Goal: Task Accomplishment & Management: Complete application form

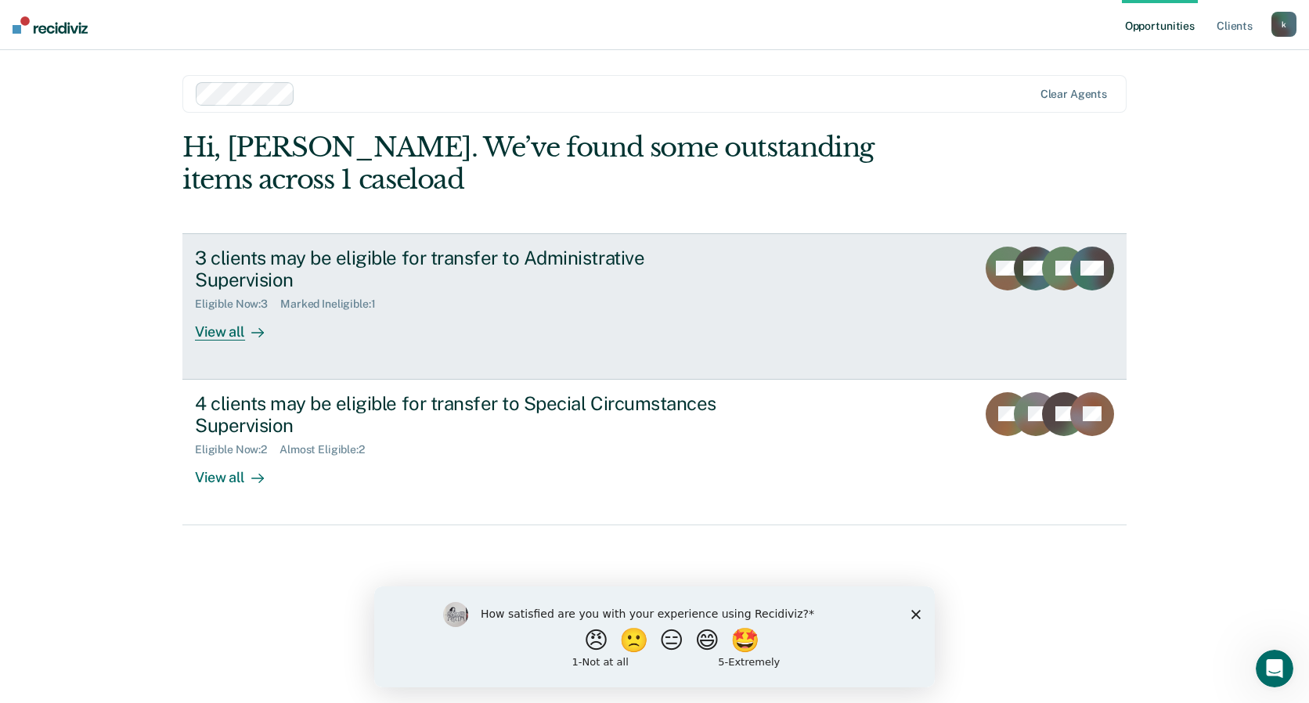
click at [225, 314] on div "View all" at bounding box center [239, 326] width 88 height 31
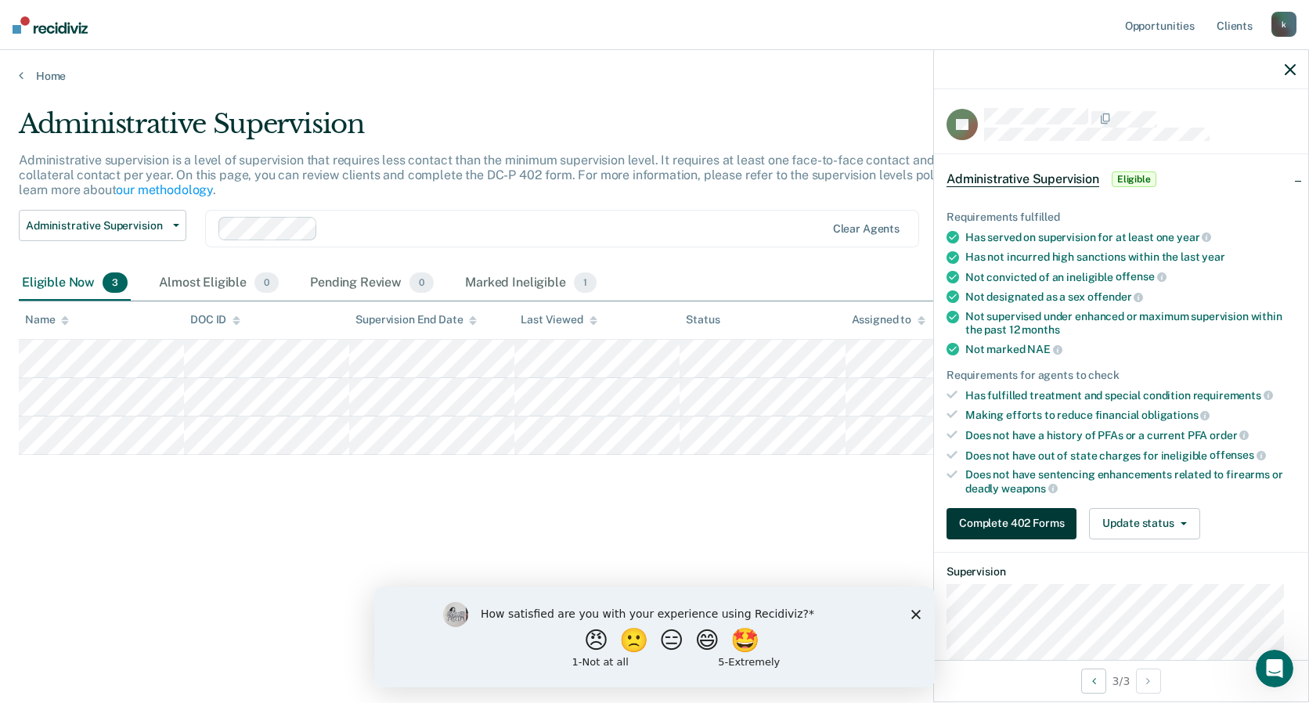
click at [1029, 522] on button "Complete 402 Forms" at bounding box center [1011, 523] width 130 height 31
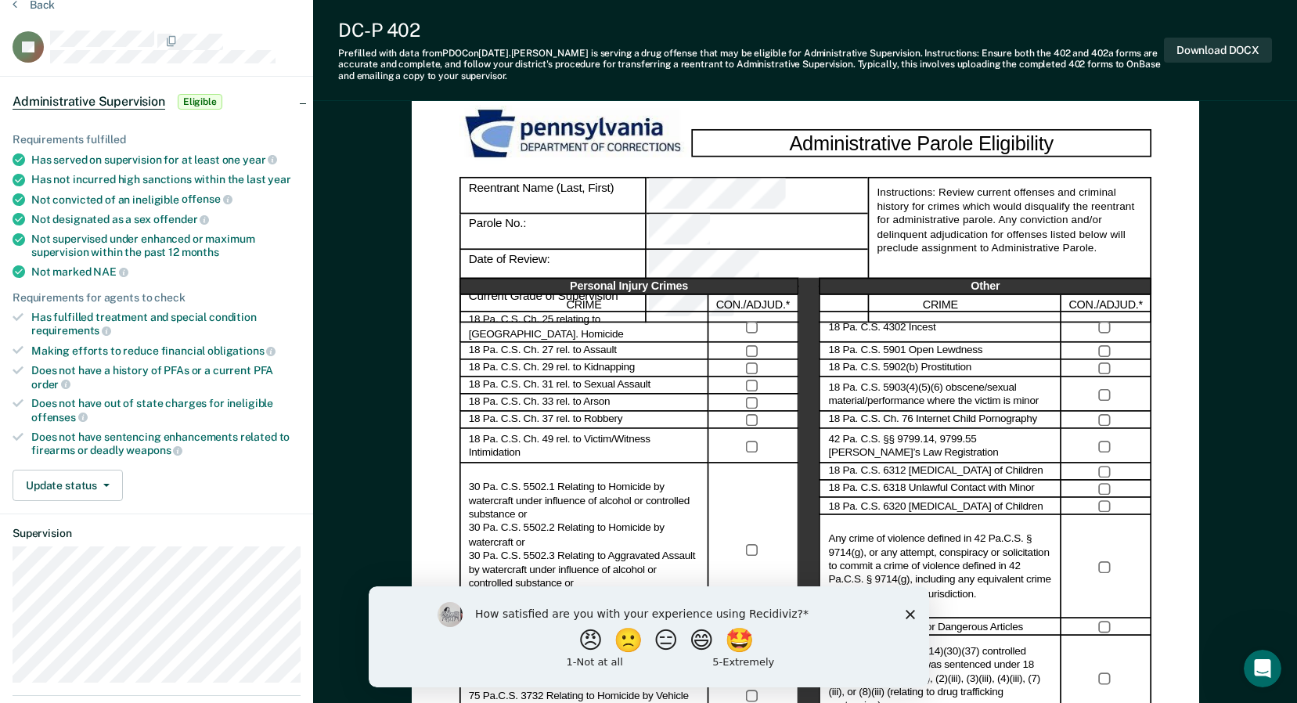
scroll to position [313, 0]
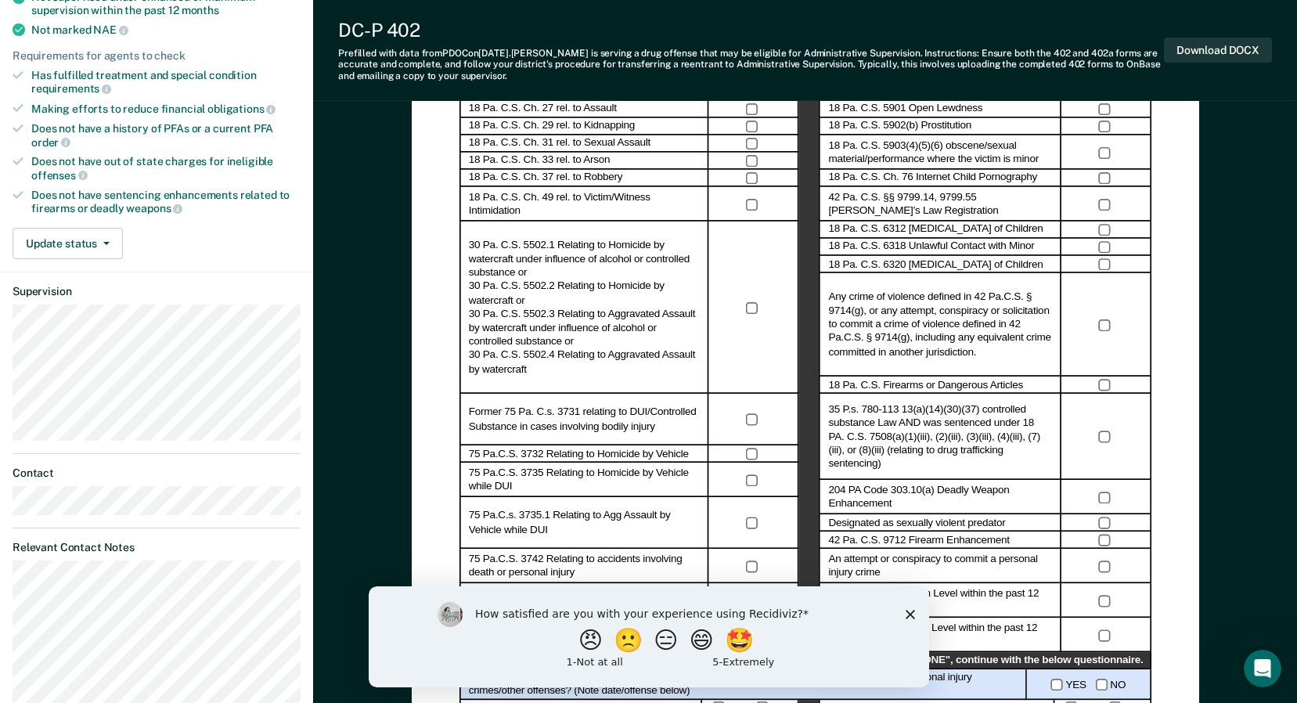
click at [902, 613] on div "How satisfied are you with your experience using Recidiviz? 😠 🙁 😑 😄 🤩 1 - Not a…" at bounding box center [648, 635] width 560 height 101
click at [912, 611] on polygon "Close survey" at bounding box center [909, 613] width 9 height 9
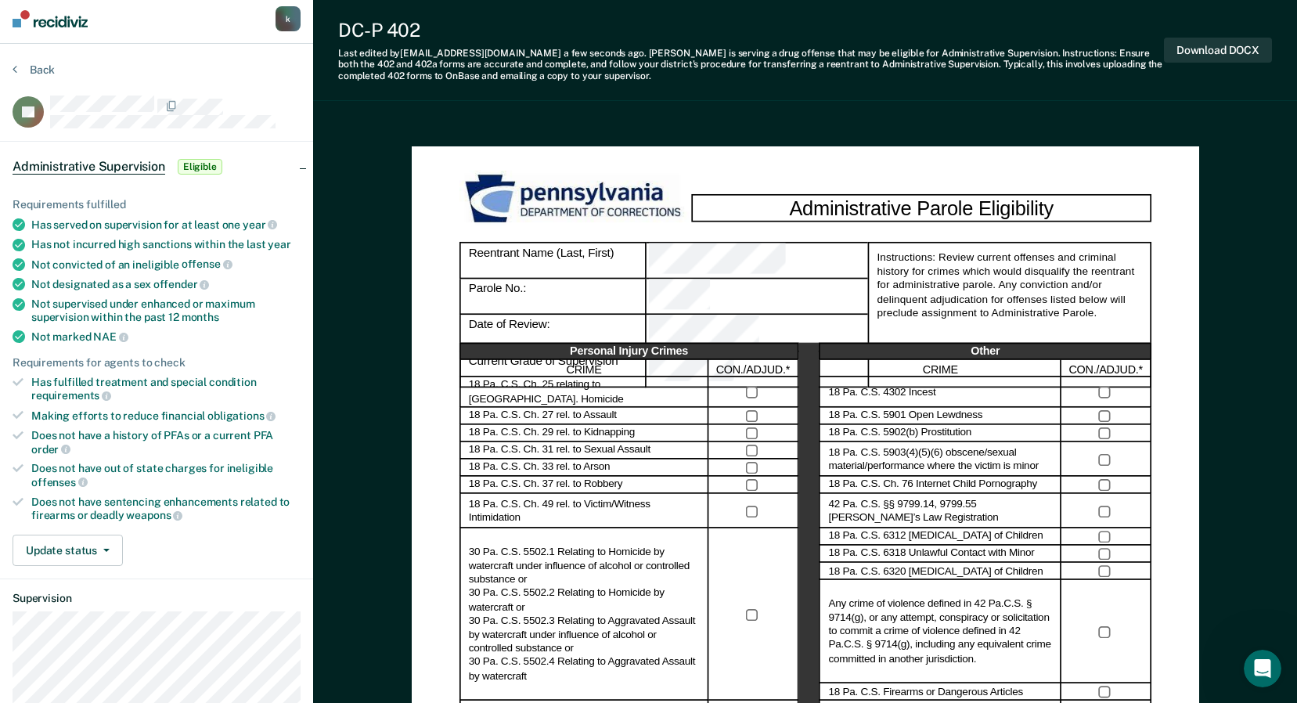
scroll to position [0, 0]
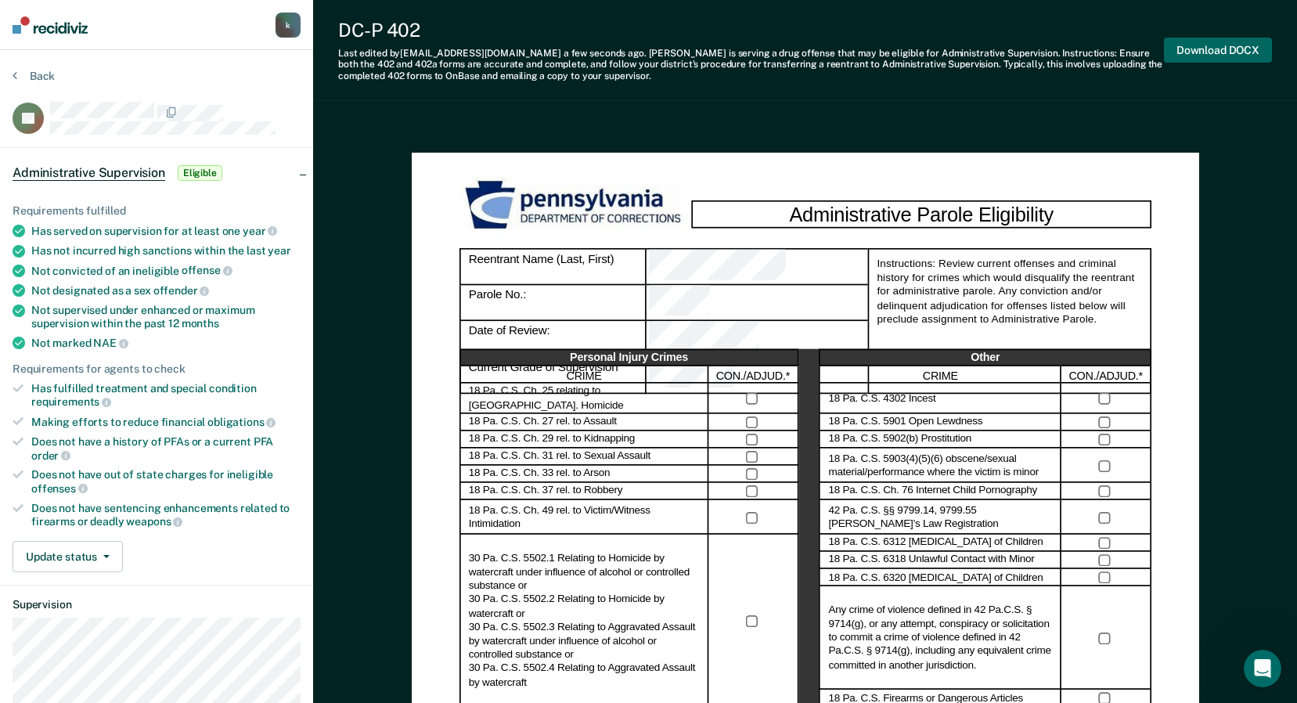
click at [1239, 53] on button "Download DOCX" at bounding box center [1218, 51] width 108 height 26
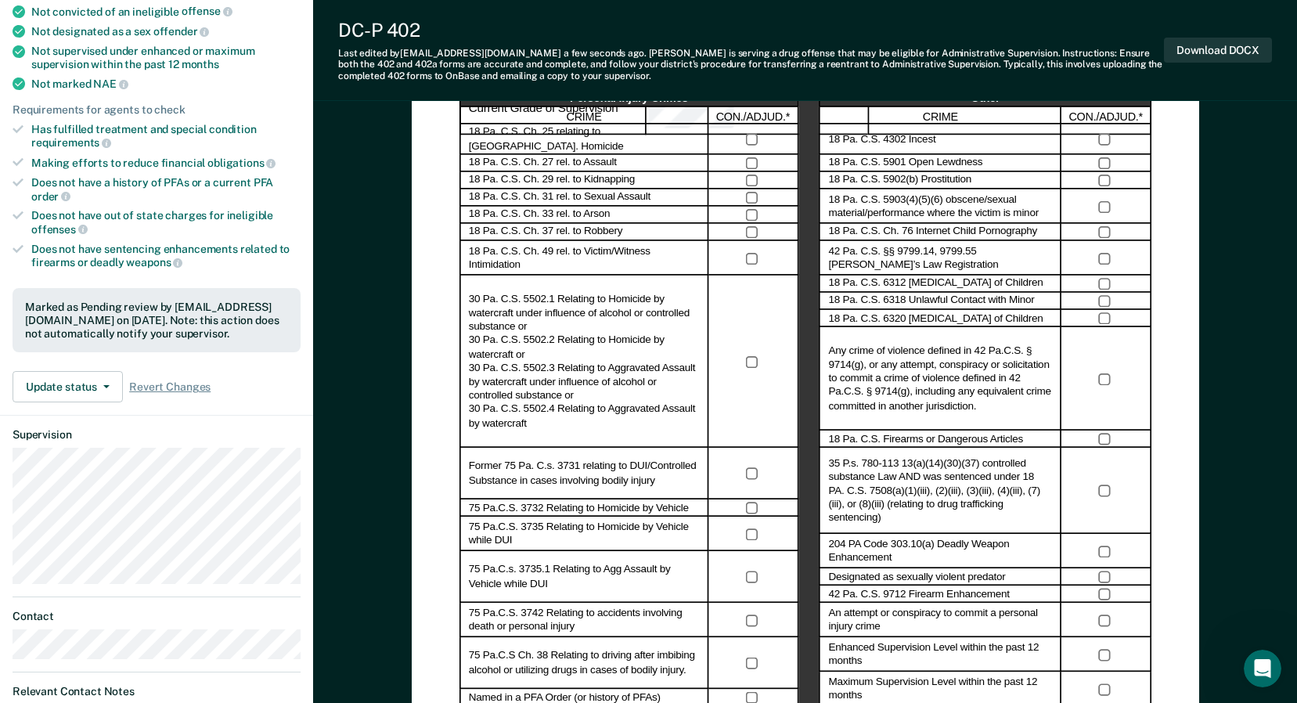
scroll to position [470, 0]
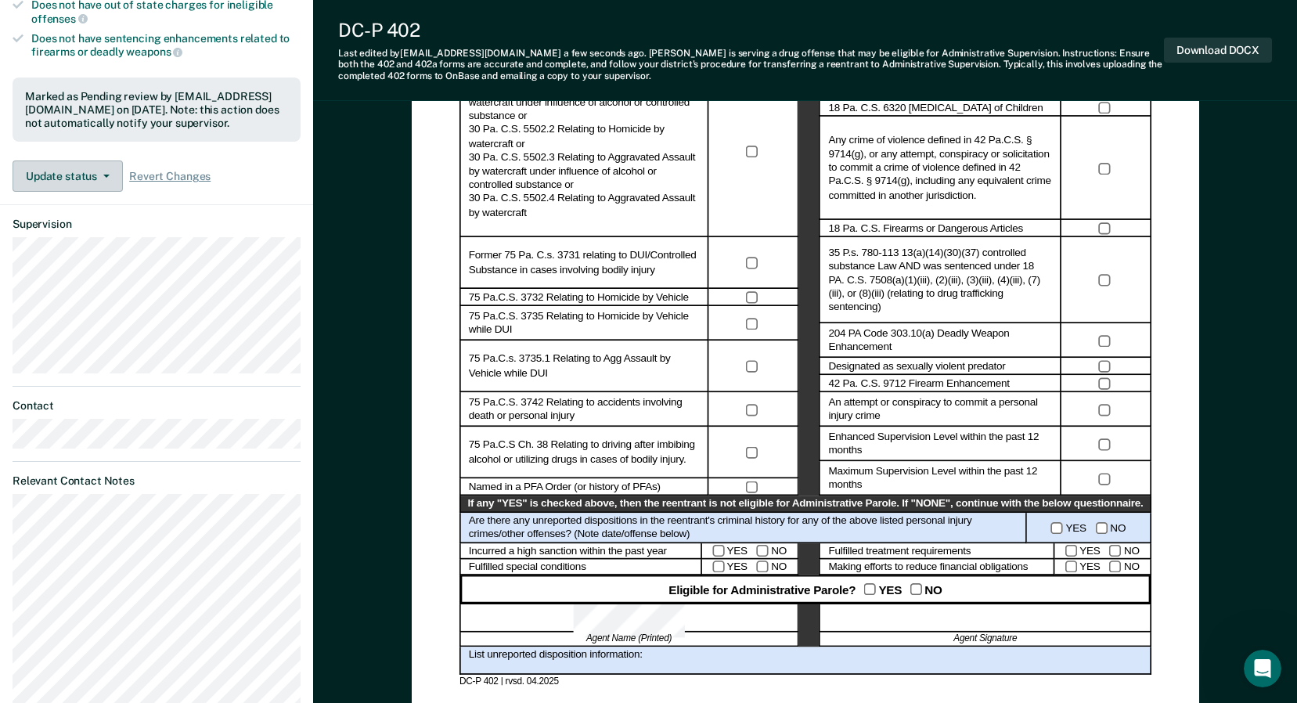
click at [88, 177] on button "Update status" at bounding box center [68, 175] width 110 height 31
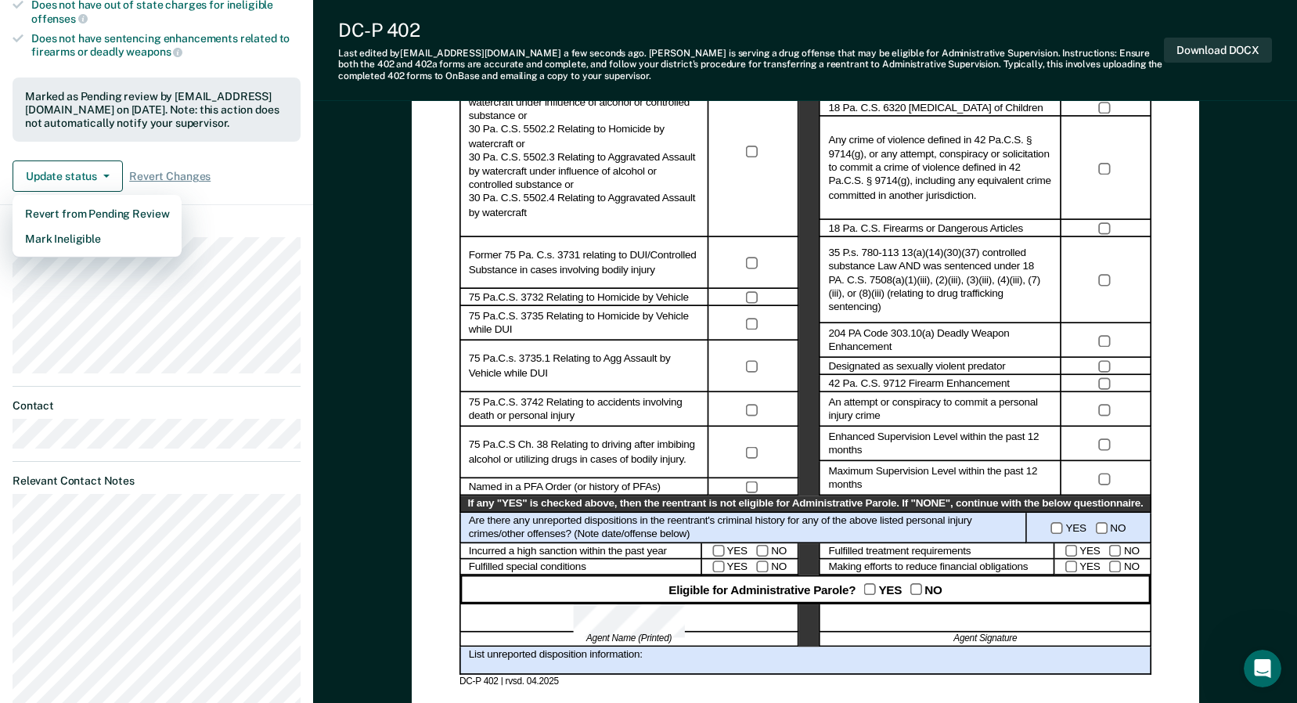
click at [240, 180] on div "Update status Revert from Pending Review Mark Ineligible Revert Changes" at bounding box center [157, 175] width 288 height 31
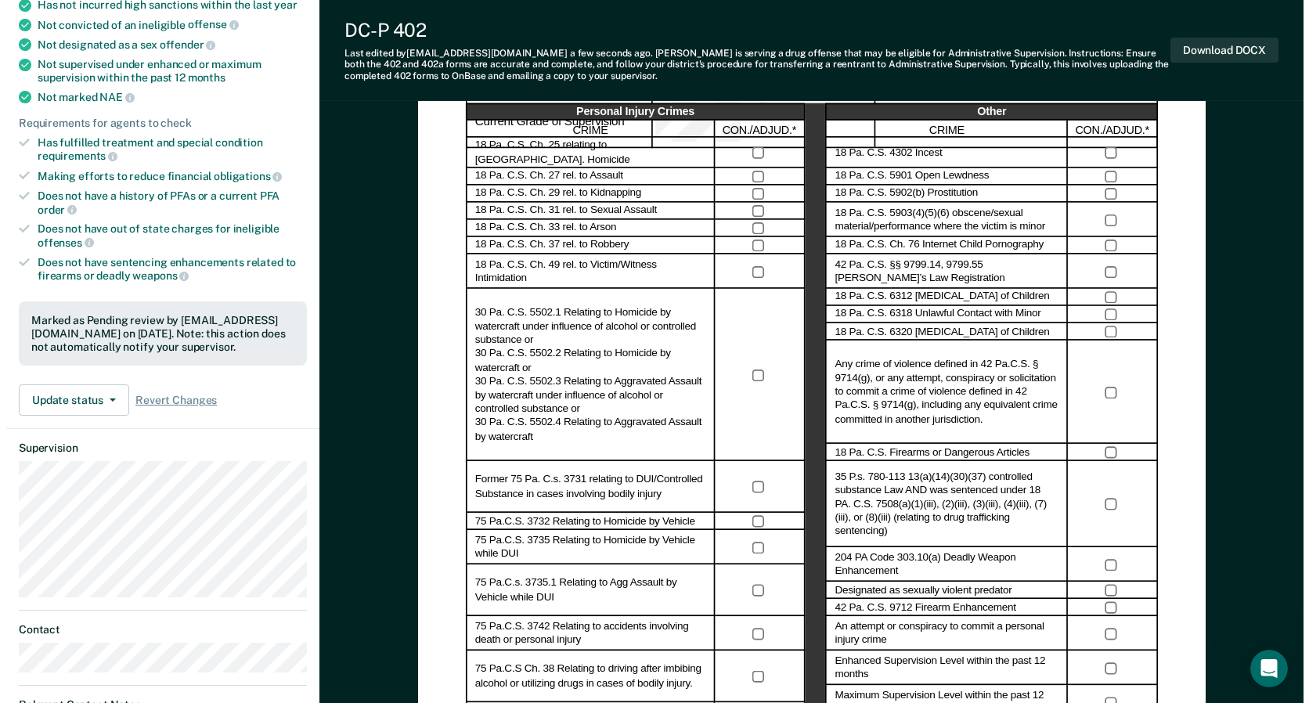
scroll to position [0, 0]
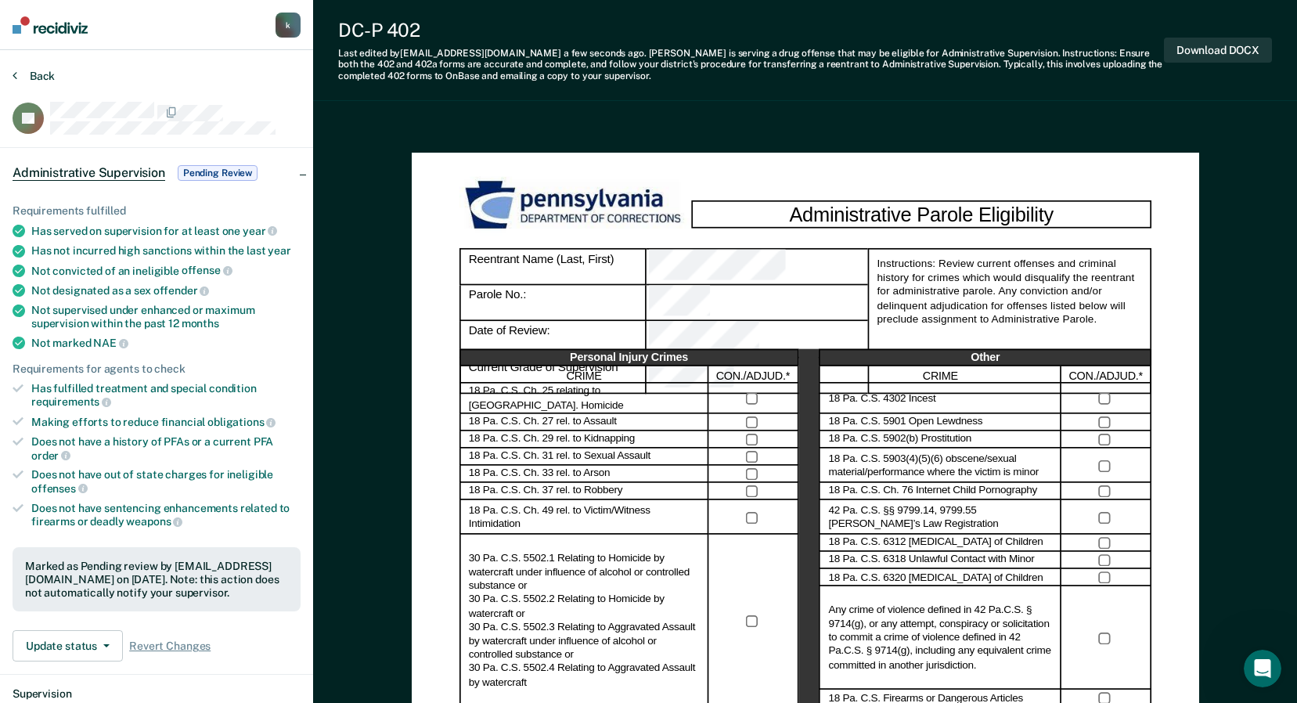
click at [31, 74] on button "Back" at bounding box center [34, 76] width 42 height 14
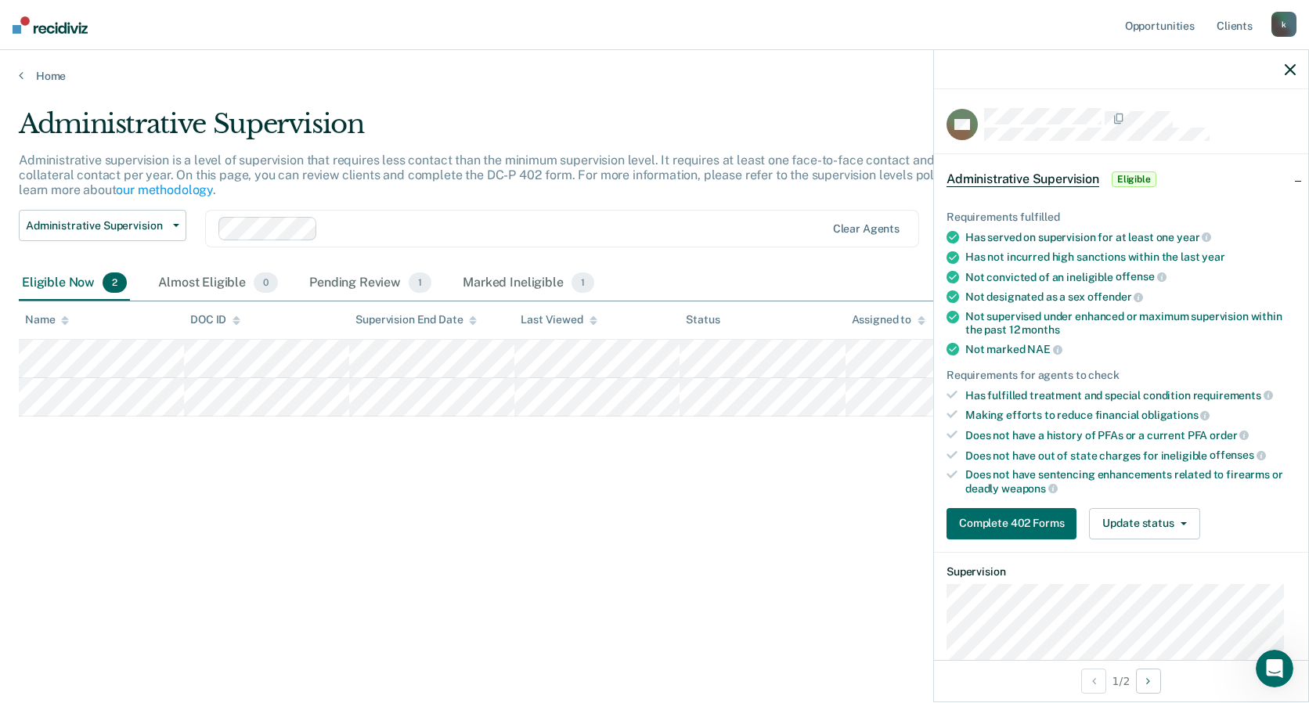
click at [729, 517] on div "Administrative Supervision Administrative supervision is a level of supervision…" at bounding box center [654, 346] width 1271 height 477
click at [1288, 67] on icon "button" at bounding box center [1289, 69] width 11 height 11
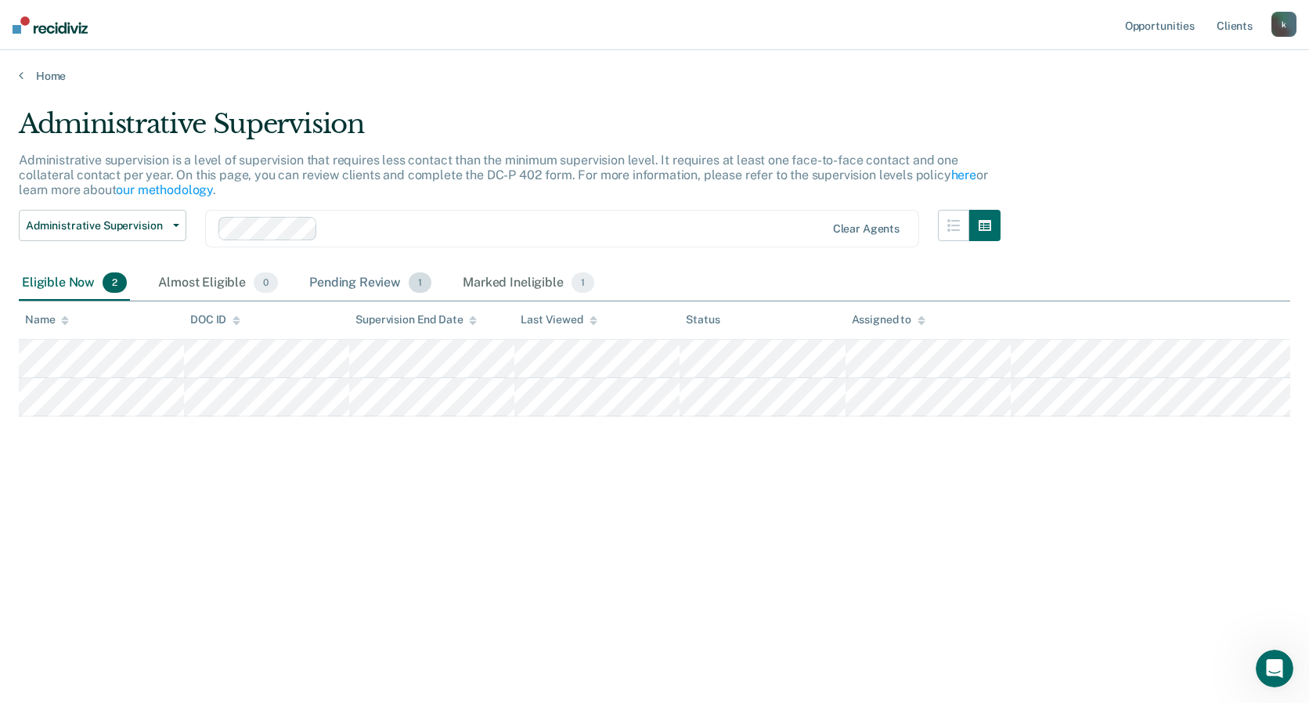
click at [364, 279] on div "Pending Review 1" at bounding box center [370, 283] width 128 height 34
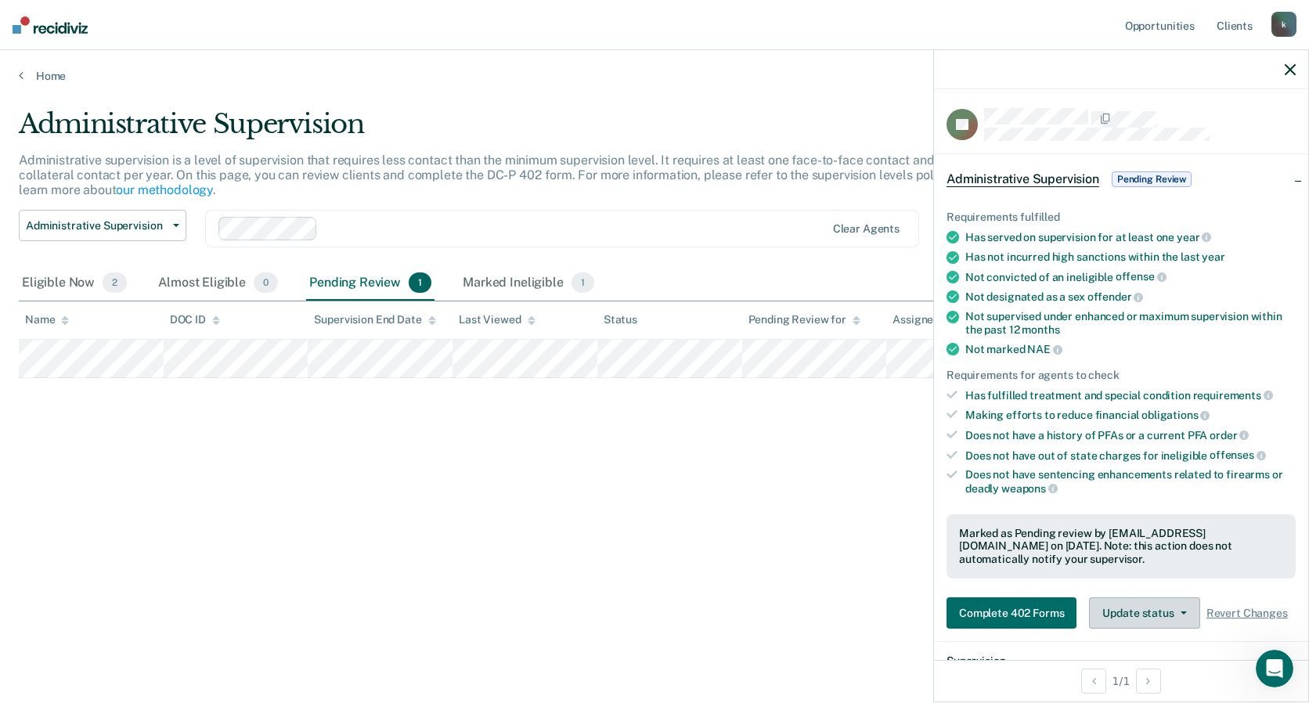
click at [1149, 603] on button "Update status" at bounding box center [1144, 612] width 110 height 31
click at [290, 535] on div "Administrative Supervision Administrative supervision is a level of supervision…" at bounding box center [654, 346] width 1271 height 477
click at [504, 281] on div "Marked Ineligible 1" at bounding box center [528, 283] width 138 height 34
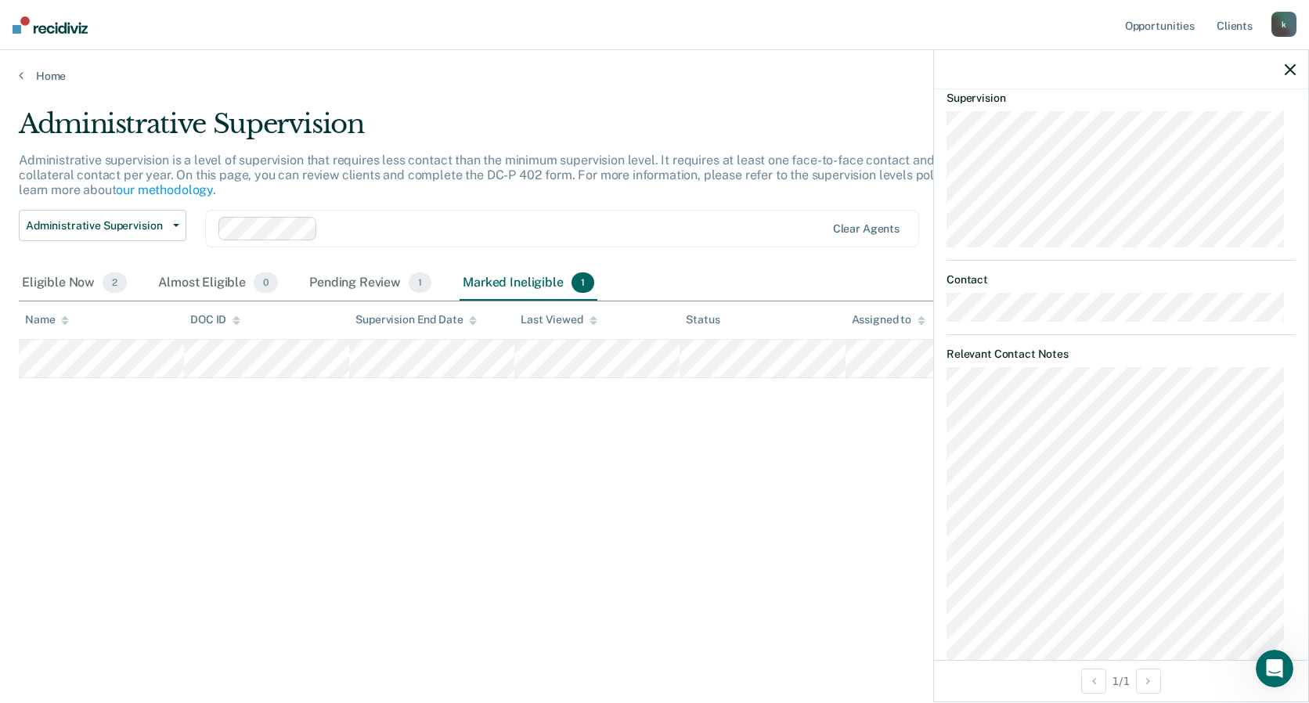
scroll to position [410, 0]
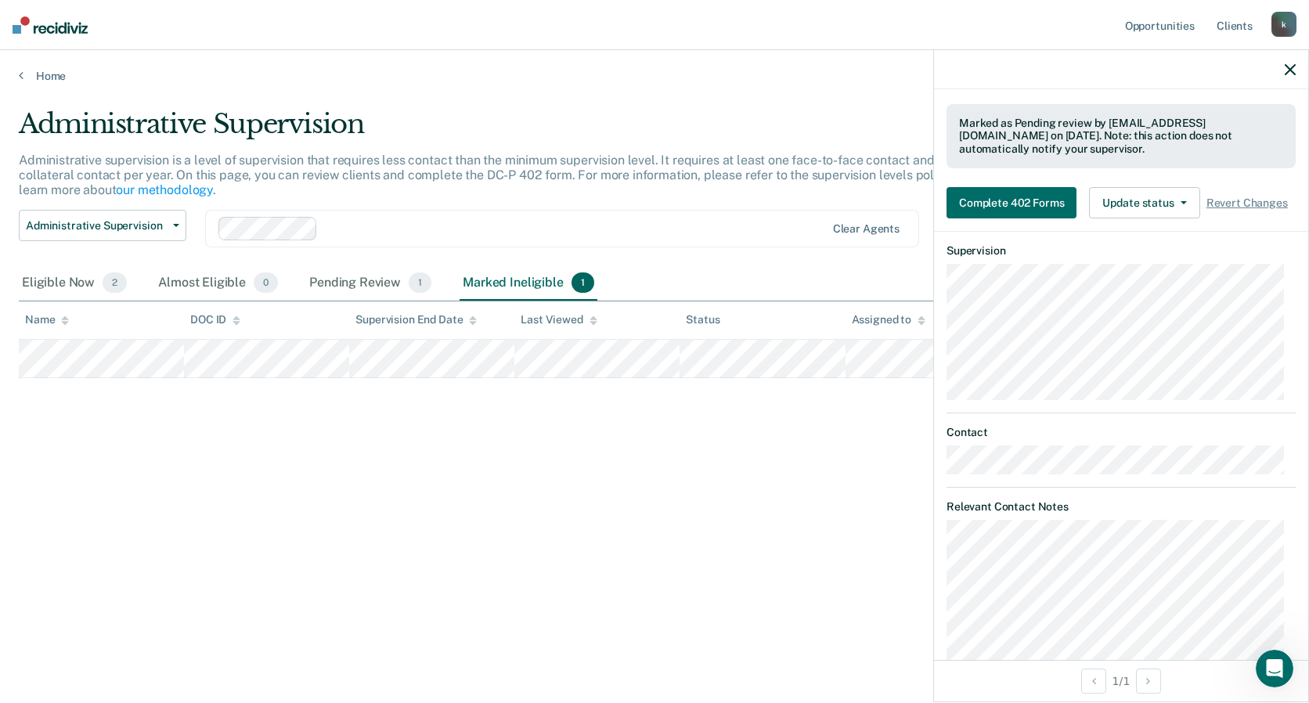
click at [345, 542] on div "Administrative Supervision Administrative supervision is a level of supervision…" at bounding box center [654, 346] width 1271 height 477
click at [129, 231] on span "Administrative Supervision" at bounding box center [96, 225] width 141 height 13
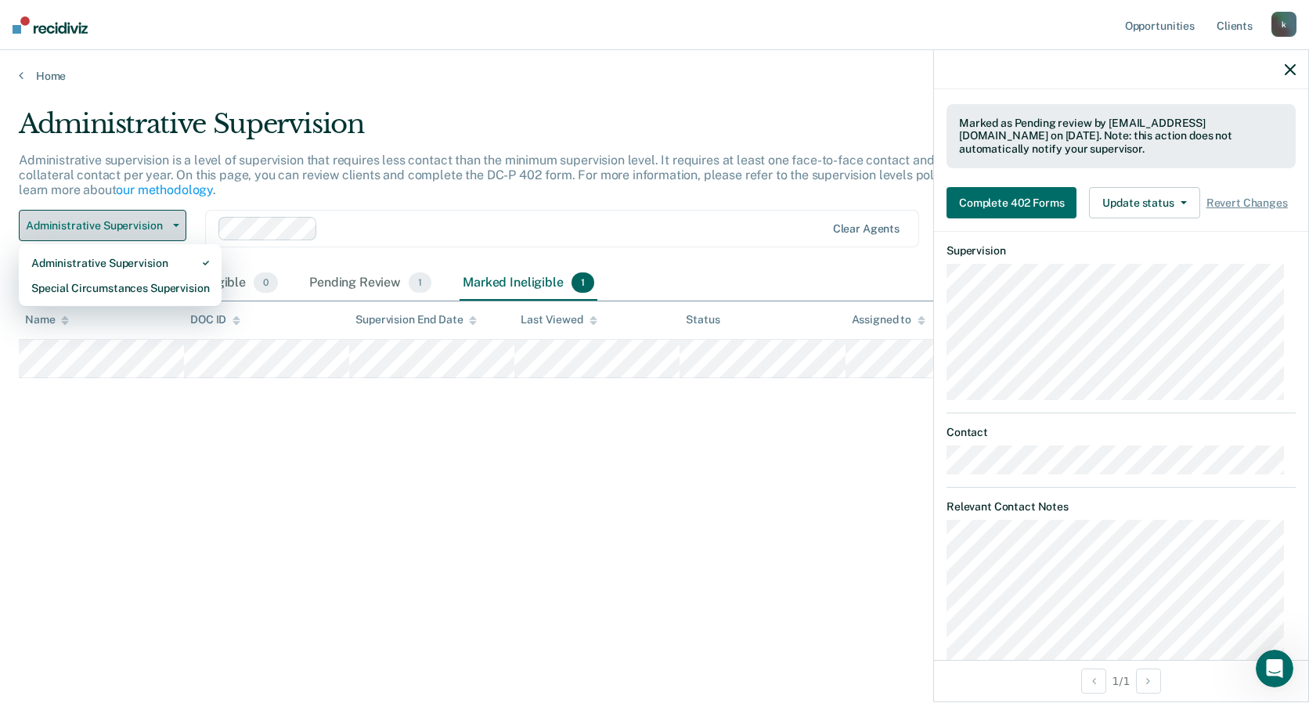
click at [135, 221] on span "Administrative Supervision" at bounding box center [96, 225] width 141 height 13
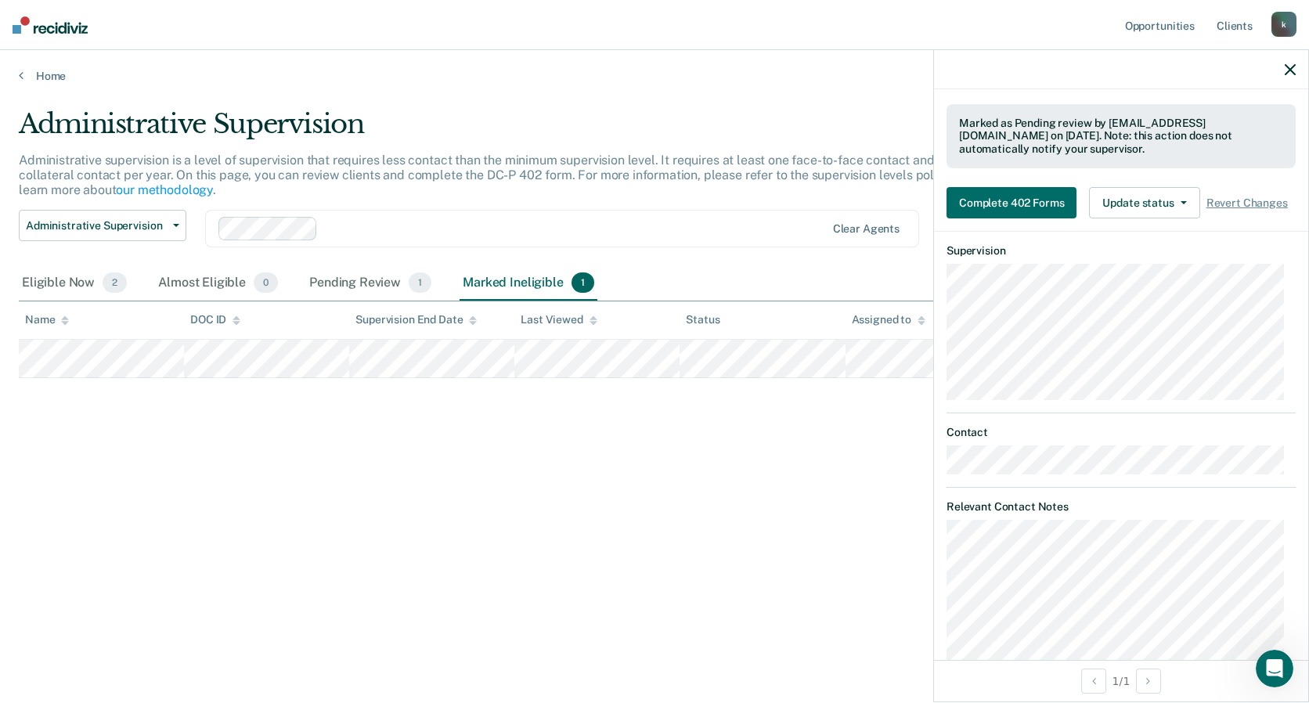
click at [69, 32] on img at bounding box center [50, 24] width 75 height 17
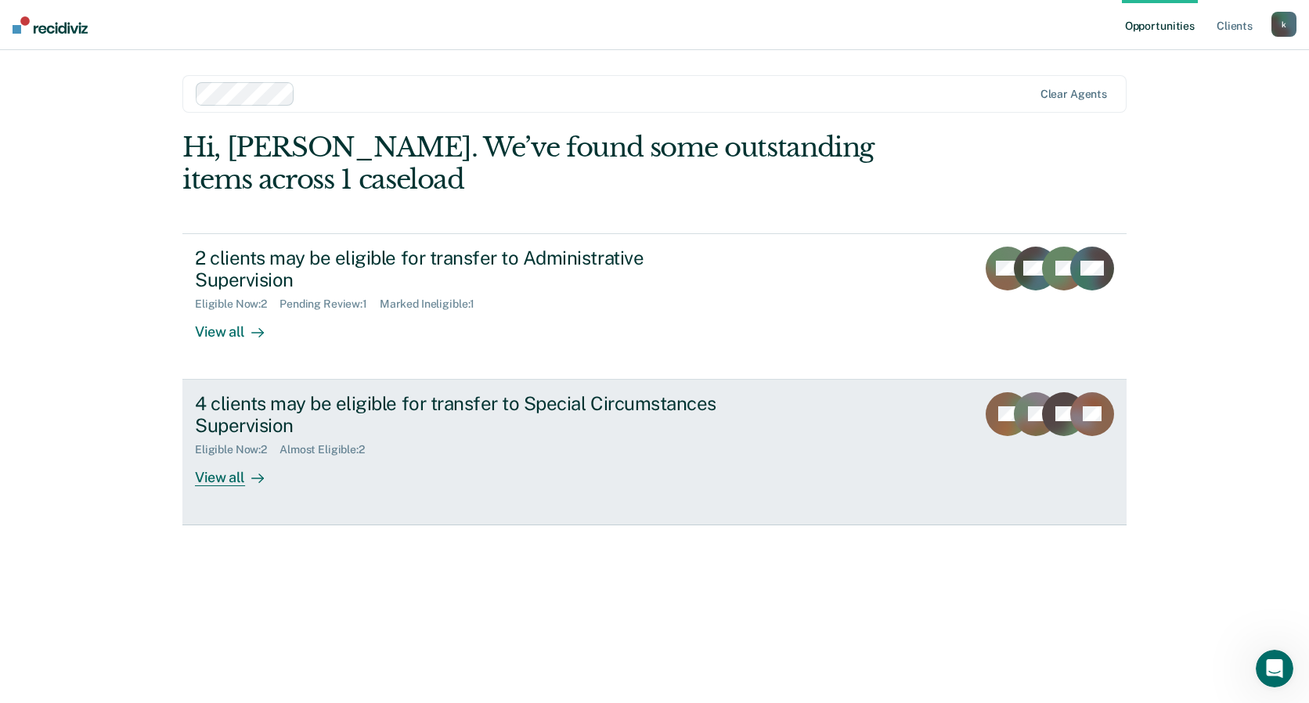
click at [594, 409] on div "4 clients may be eligible for transfer to Special Circumstances Supervision" at bounding box center [469, 414] width 549 height 45
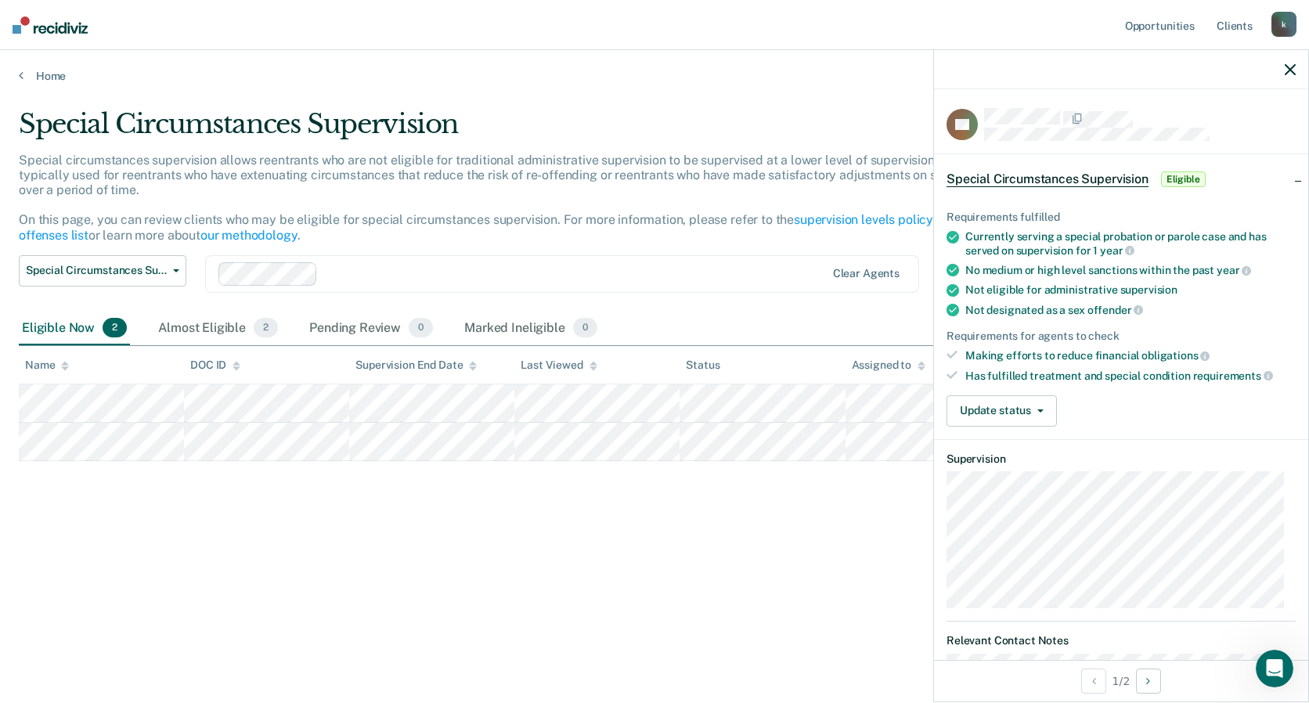
click at [1096, 178] on span "Special Circumstances Supervision" at bounding box center [1047, 179] width 202 height 16
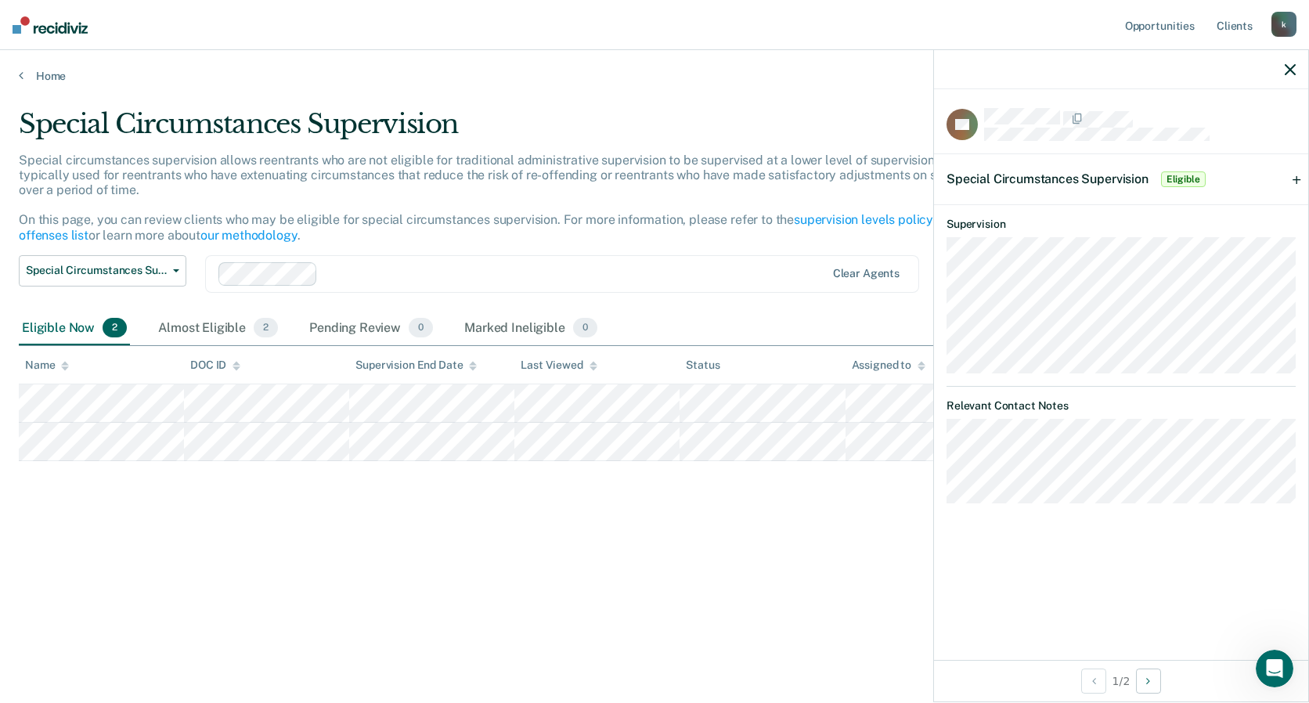
click at [815, 549] on div "Special Circumstances Supervision Special circumstances supervision allows reen…" at bounding box center [654, 346] width 1271 height 477
click at [43, 22] on img at bounding box center [50, 24] width 75 height 17
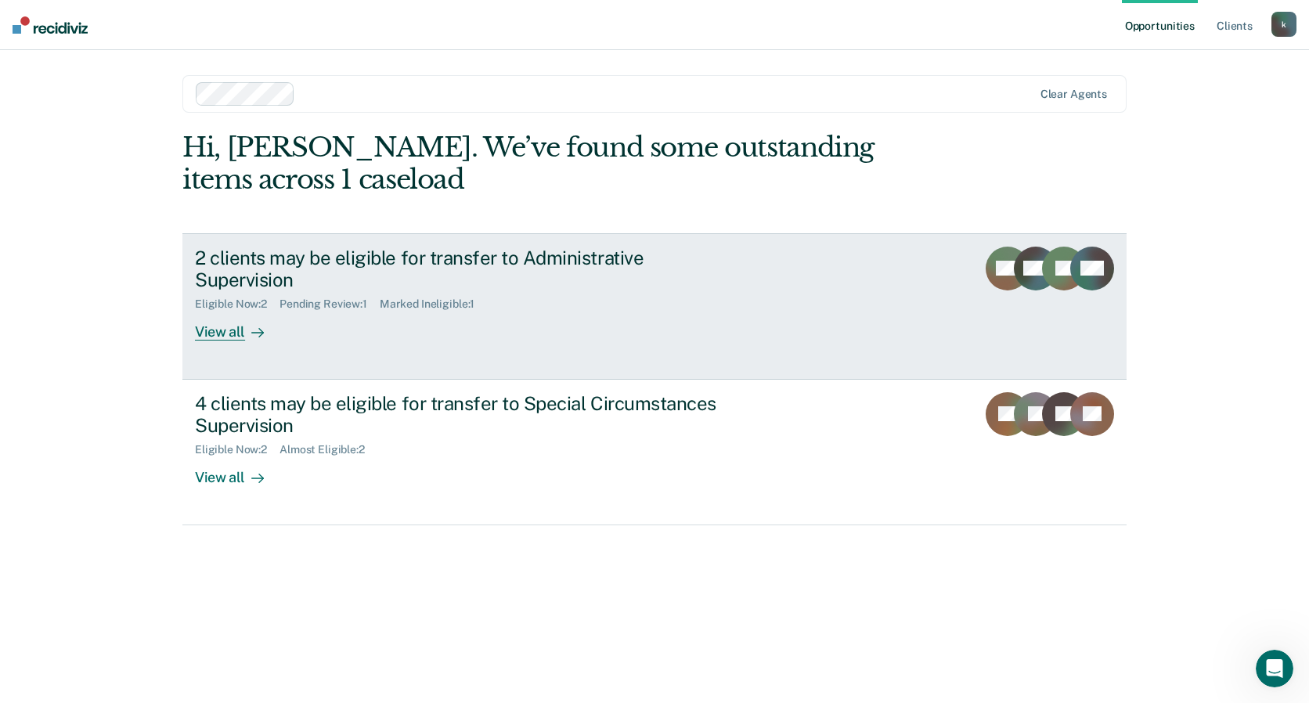
click at [243, 311] on div "View all" at bounding box center [239, 326] width 88 height 31
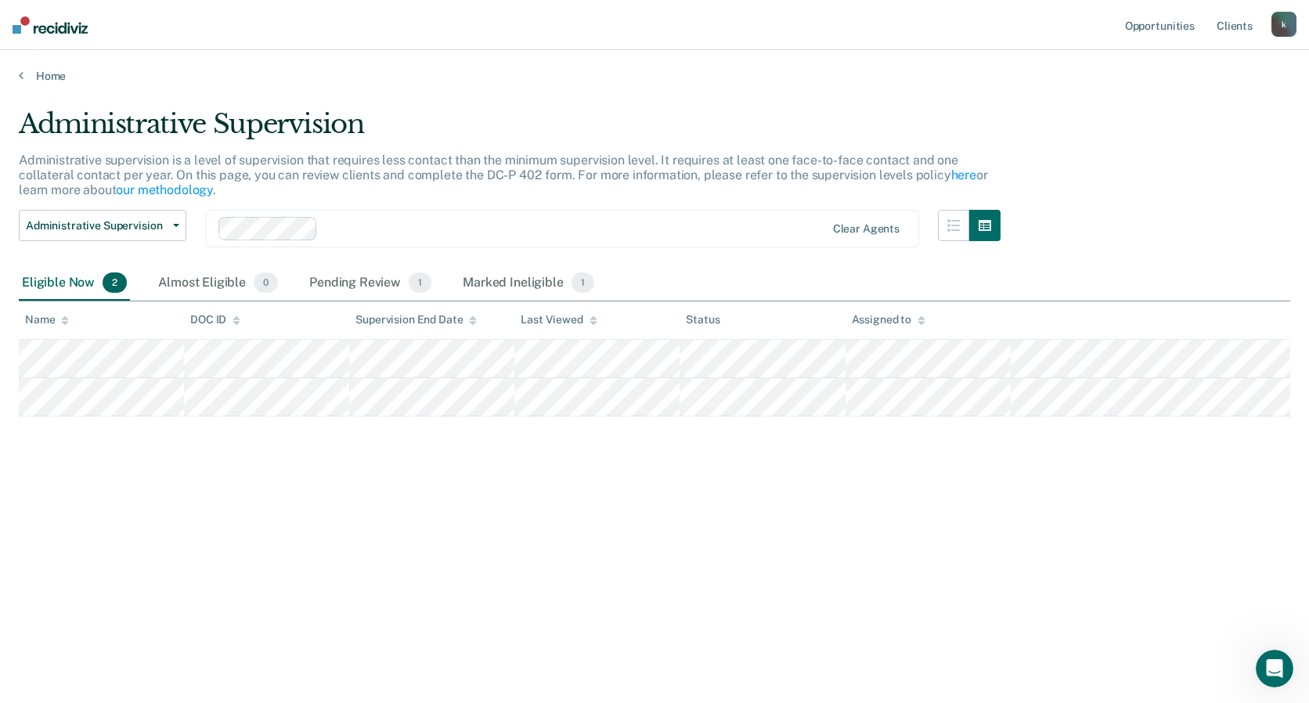
click at [1292, 25] on div "k" at bounding box center [1283, 24] width 25 height 25
click at [1190, 99] on link "Log Out" at bounding box center [1220, 102] width 126 height 13
